Goal: Understand process/instructions

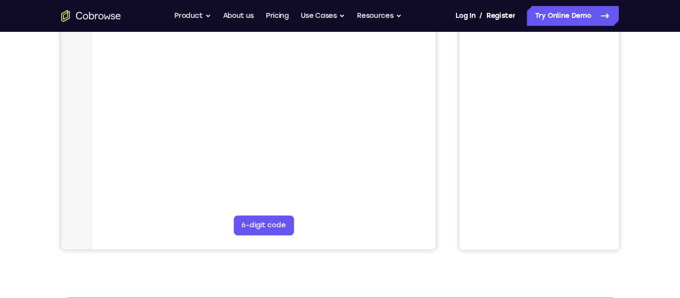
scroll to position [42, 0]
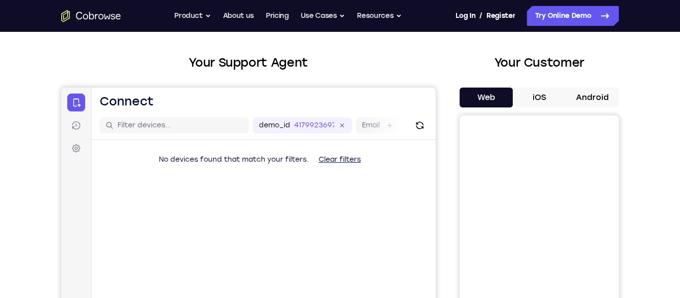
click at [585, 93] on button "Android" at bounding box center [592, 98] width 53 height 20
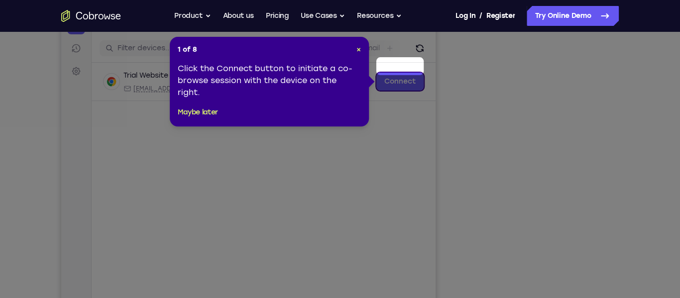
scroll to position [94, 0]
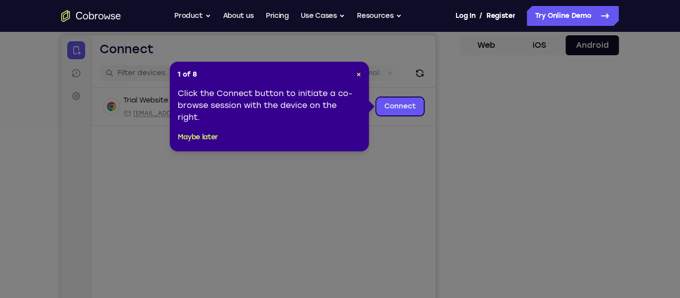
click at [367, 74] on div "1 of 8 × Click the Connect button to initiate a co-browse session with the devi…" at bounding box center [269, 107] width 199 height 90
click at [359, 74] on span "×" at bounding box center [359, 74] width 4 height 8
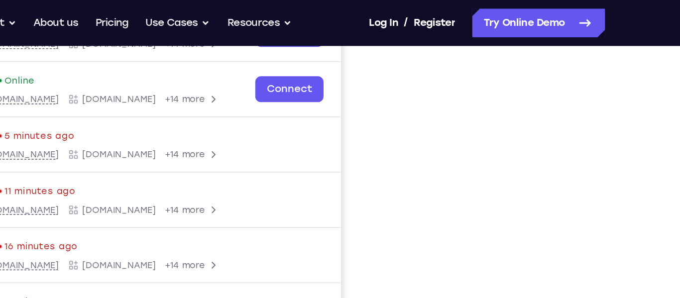
scroll to position [166, 0]
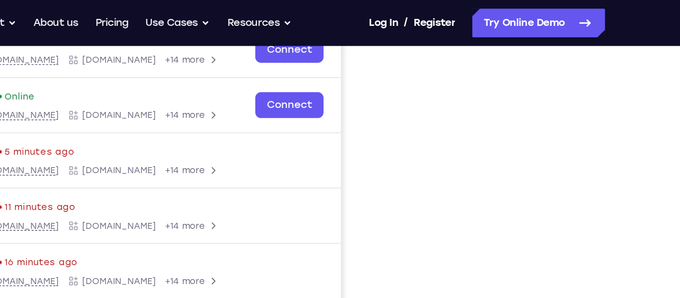
click at [463, 92] on div at bounding box center [539, 144] width 159 height 306
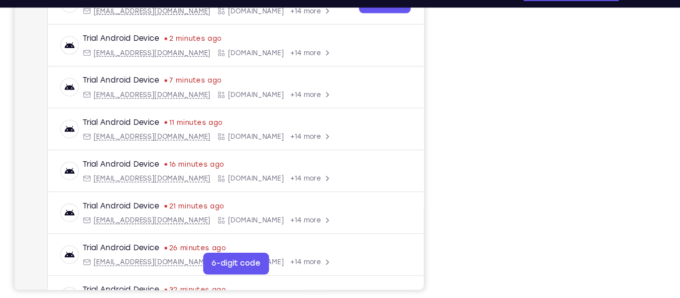
scroll to position [182, 0]
